Goal: Feedback & Contribution: Leave review/rating

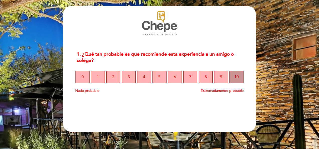
click at [239, 79] on button "10" at bounding box center [236, 77] width 14 height 13
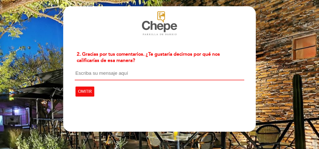
click at [136, 76] on textarea at bounding box center [159, 76] width 169 height 10
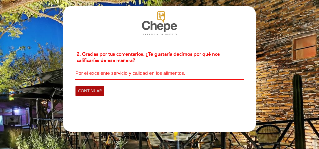
type textarea "Por el excelente servicio y calidad en los alimentos."
click at [101, 92] on span "CONTINUAR" at bounding box center [90, 91] width 24 height 14
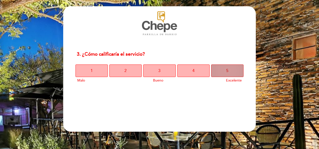
click at [218, 76] on button "5" at bounding box center [227, 70] width 32 height 13
click at [229, 68] on button "5" at bounding box center [227, 70] width 32 height 13
click at [221, 70] on button "5" at bounding box center [227, 70] width 32 height 13
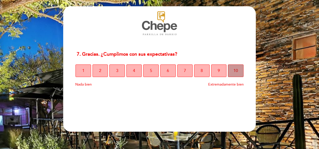
click at [232, 69] on button "10" at bounding box center [236, 70] width 16 height 13
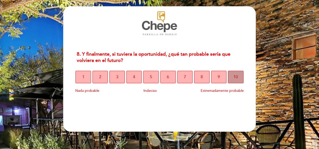
click at [240, 76] on button "10" at bounding box center [236, 77] width 16 height 13
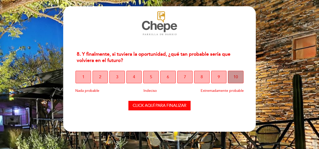
select select "es"
